Goal: Task Accomplishment & Management: Use online tool/utility

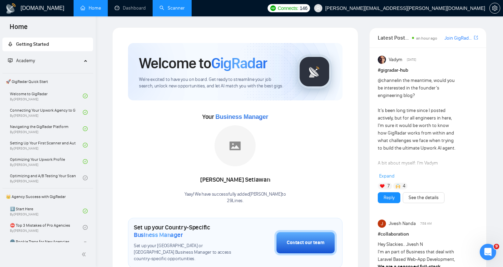
click at [185, 11] on link "Scanner" at bounding box center [171, 8] width 25 height 6
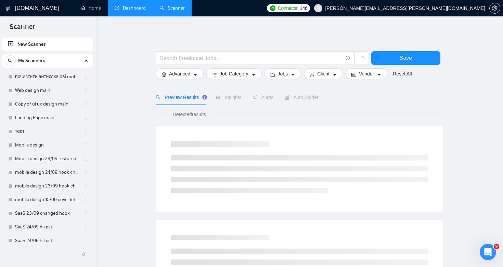
click at [146, 11] on link "Dashboard" at bounding box center [130, 8] width 31 height 6
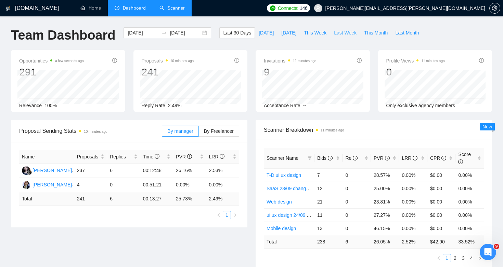
click at [341, 36] on span "Last Week" at bounding box center [345, 33] width 23 height 8
type input "2025-09-29"
type input "2025-10-05"
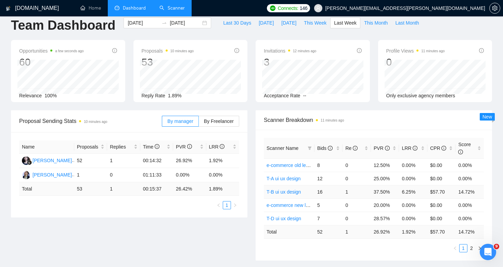
scroll to position [11, 0]
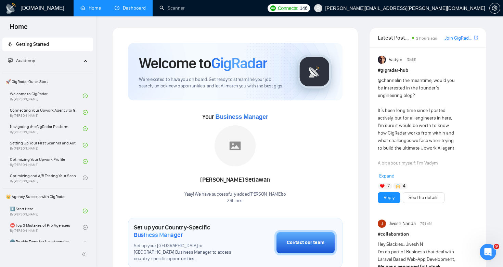
click at [136, 5] on link "Dashboard" at bounding box center [130, 8] width 31 height 6
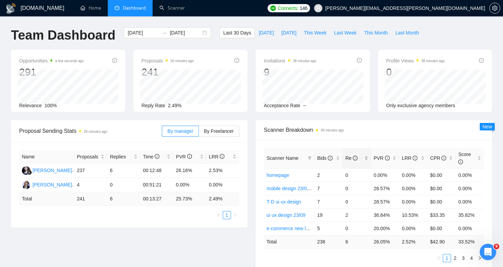
scroll to position [29, 0]
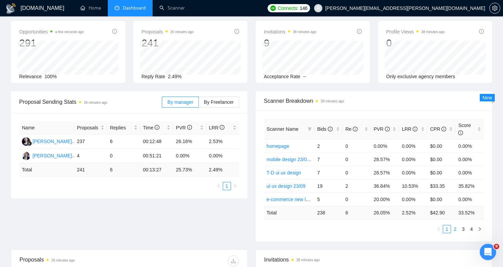
click at [457, 233] on li "2" at bounding box center [455, 229] width 8 height 8
click at [464, 232] on link "3" at bounding box center [463, 230] width 8 height 8
click at [469, 232] on link "4" at bounding box center [472, 230] width 8 height 8
click at [461, 231] on link "3" at bounding box center [463, 230] width 8 height 8
click at [471, 231] on link "4" at bounding box center [472, 230] width 8 height 8
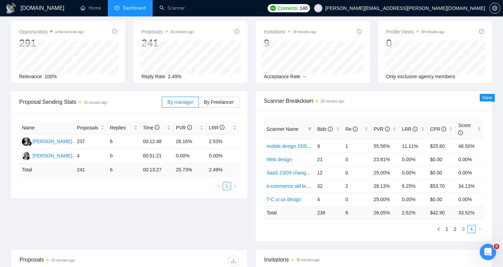
click at [465, 229] on link "3" at bounding box center [463, 230] width 8 height 8
click at [472, 230] on link "4" at bounding box center [472, 230] width 8 height 8
click at [464, 231] on link "3" at bounding box center [463, 230] width 8 height 8
click at [456, 231] on link "2" at bounding box center [455, 230] width 8 height 8
click at [175, 10] on link "Scanner" at bounding box center [171, 8] width 25 height 6
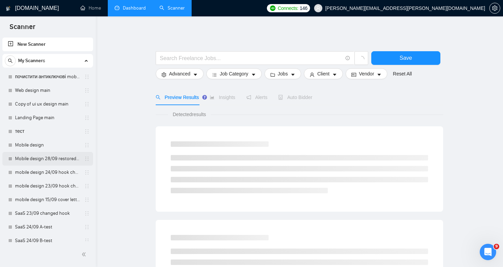
scroll to position [293, 0]
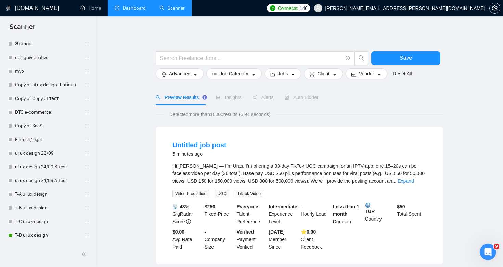
click at [44, 246] on div at bounding box center [48, 254] width 96 height 25
click at [48, 237] on link "T-D ui ux design" at bounding box center [47, 236] width 65 height 14
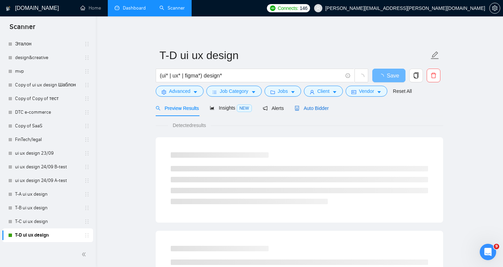
click at [316, 107] on span "Auto Bidder" at bounding box center [311, 108] width 34 height 5
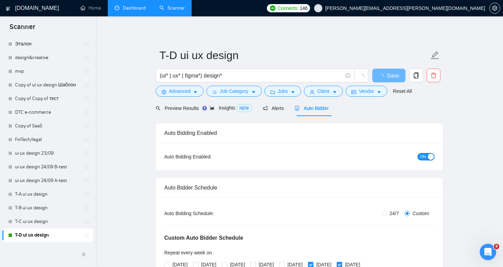
click at [433, 159] on div "button" at bounding box center [431, 157] width 6 height 6
click at [396, 78] on button "Save" at bounding box center [388, 76] width 33 height 14
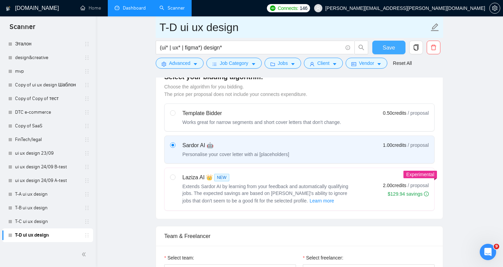
scroll to position [295, 0]
